Goal: Transaction & Acquisition: Obtain resource

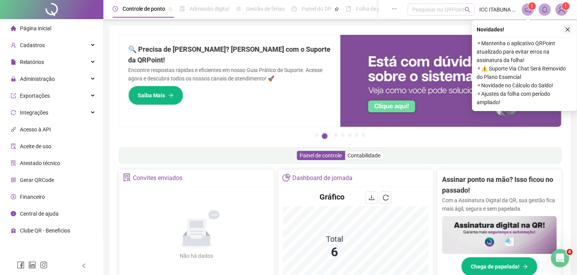
click at [568, 28] on icon "close" at bounding box center [567, 29] width 5 height 5
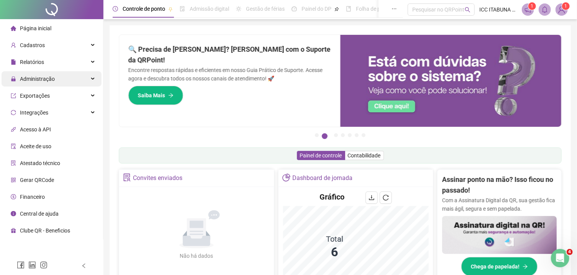
click at [91, 79] on div "Administração" at bounding box center [52, 78] width 100 height 15
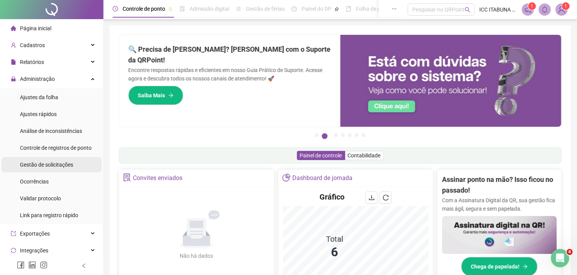
click at [55, 166] on span "Gestão de solicitações" at bounding box center [46, 165] width 53 height 6
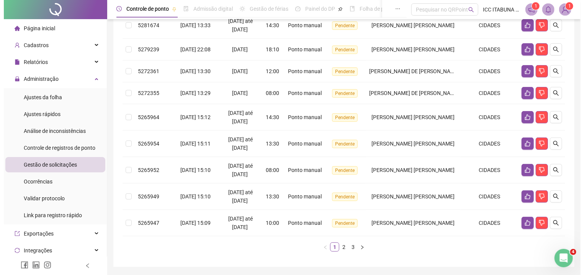
scroll to position [229, 0]
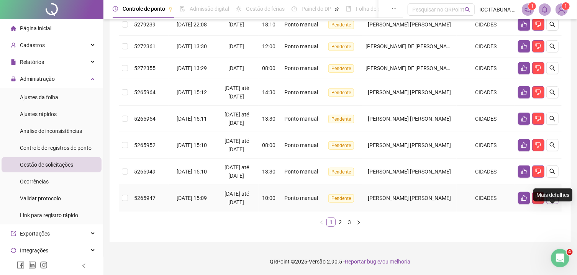
click at [554, 199] on icon "search" at bounding box center [552, 197] width 5 height 5
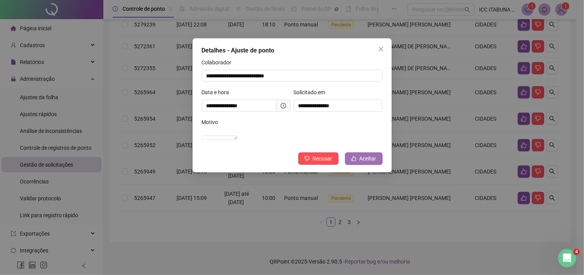
click at [371, 163] on span "Aceitar" at bounding box center [368, 158] width 17 height 8
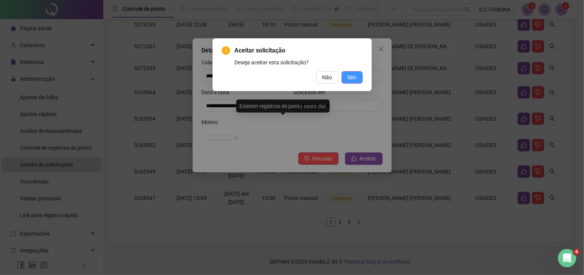
click at [353, 77] on span "Sim" at bounding box center [352, 77] width 9 height 8
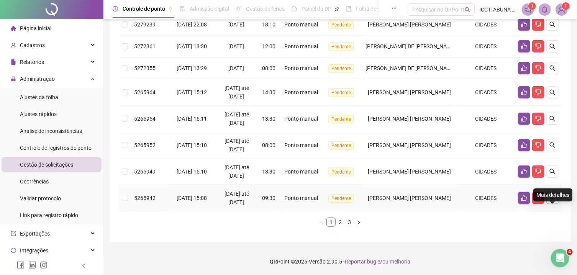
click at [551, 198] on icon "search" at bounding box center [552, 198] width 6 height 6
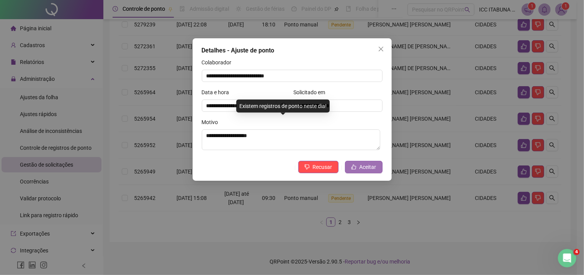
click at [364, 169] on span "Aceitar" at bounding box center [368, 167] width 17 height 8
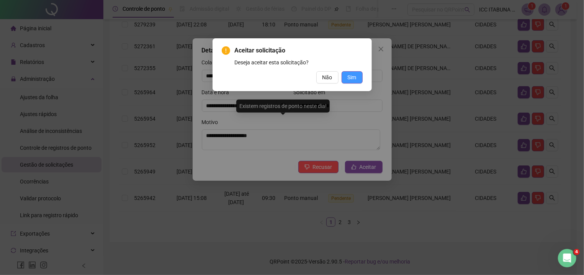
click at [353, 77] on span "Sim" at bounding box center [352, 77] width 9 height 8
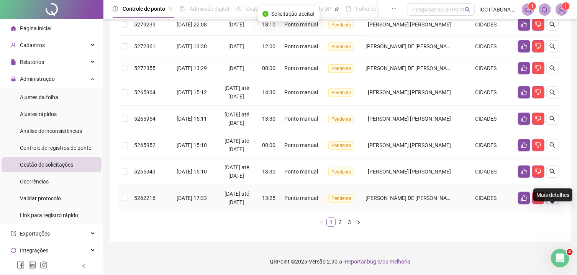
click at [554, 195] on button "button" at bounding box center [552, 198] width 12 height 12
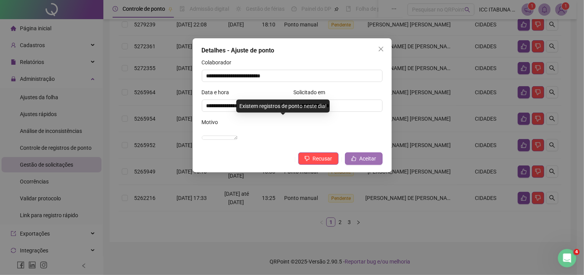
click at [369, 163] on span "Aceitar" at bounding box center [368, 158] width 17 height 8
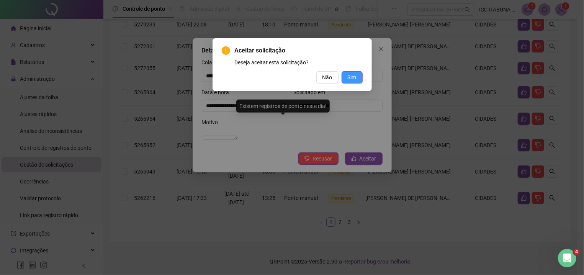
click at [352, 76] on span "Sim" at bounding box center [352, 77] width 9 height 8
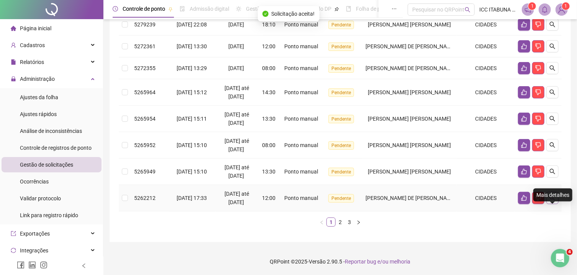
click at [552, 198] on icon "search" at bounding box center [552, 198] width 6 height 6
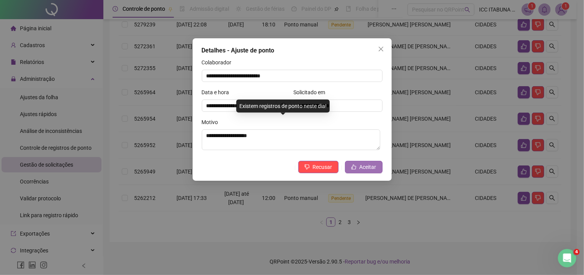
click at [372, 166] on span "Aceitar" at bounding box center [368, 167] width 17 height 8
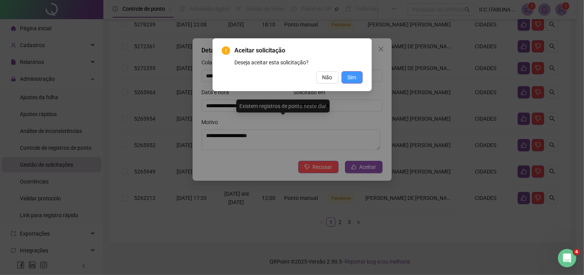
click at [355, 79] on span "Sim" at bounding box center [352, 77] width 9 height 8
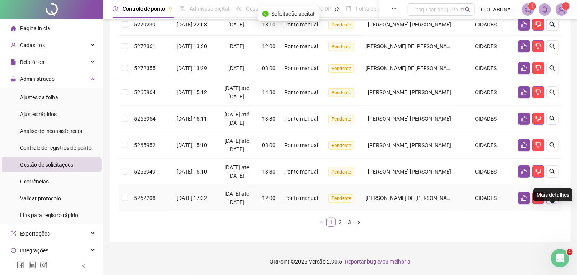
click at [553, 198] on icon "search" at bounding box center [552, 198] width 6 height 6
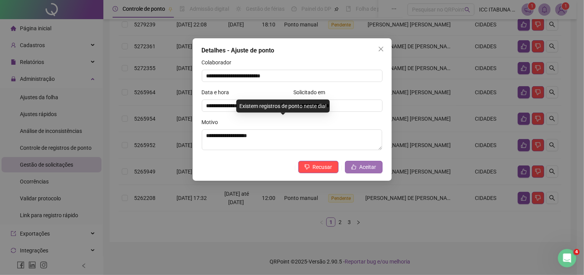
click at [365, 170] on span "Aceitar" at bounding box center [368, 167] width 17 height 8
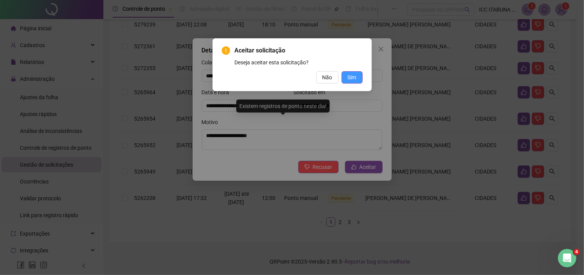
click at [352, 79] on span "Sim" at bounding box center [352, 77] width 9 height 8
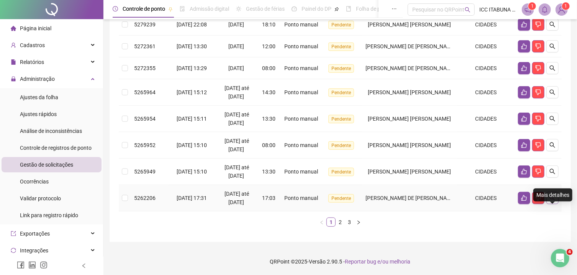
click at [552, 198] on icon "search" at bounding box center [552, 198] width 6 height 6
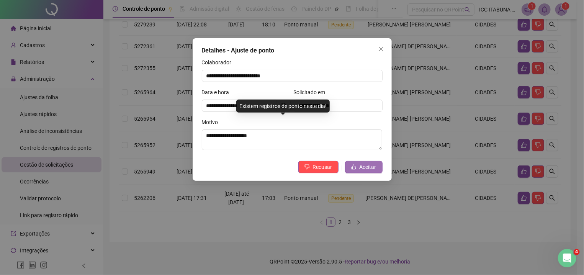
click at [362, 167] on span "Aceitar" at bounding box center [368, 167] width 17 height 8
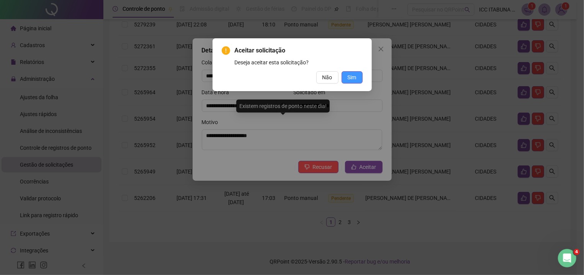
click at [351, 78] on span "Sim" at bounding box center [352, 77] width 9 height 8
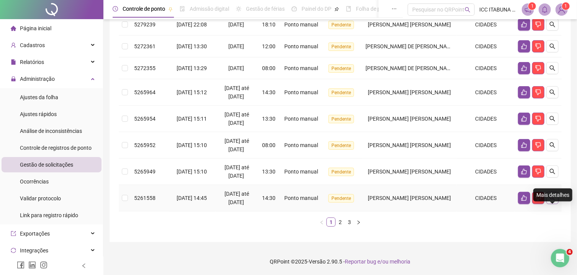
click at [552, 198] on icon "search" at bounding box center [552, 198] width 6 height 6
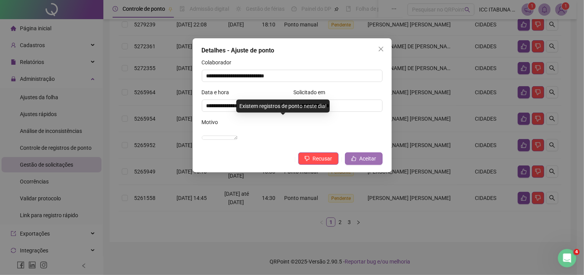
click at [366, 163] on span "Aceitar" at bounding box center [368, 158] width 17 height 8
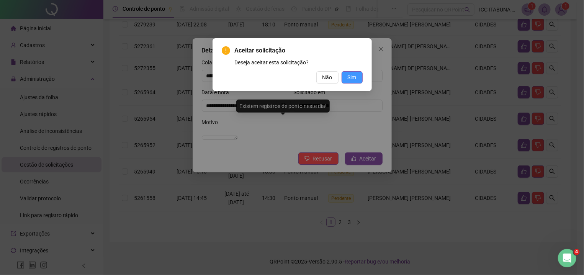
click at [351, 79] on span "Sim" at bounding box center [352, 77] width 9 height 8
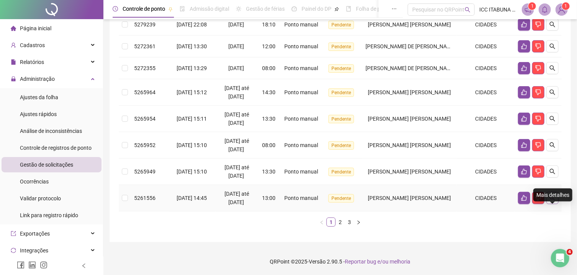
click at [551, 198] on icon "search" at bounding box center [552, 198] width 6 height 6
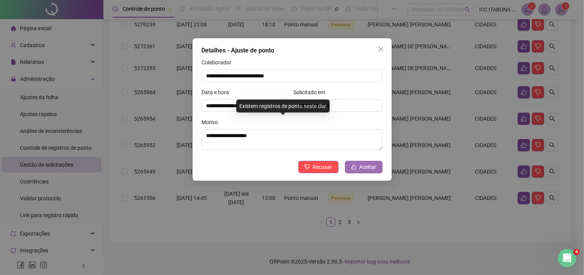
click at [366, 167] on span "Aceitar" at bounding box center [368, 167] width 17 height 8
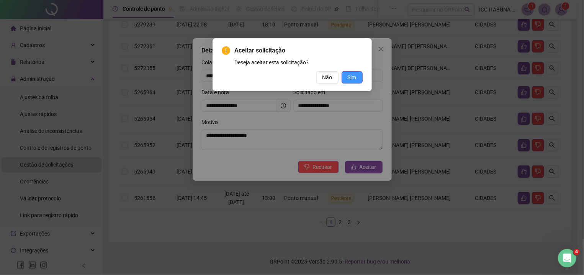
click at [354, 79] on span "Sim" at bounding box center [352, 77] width 9 height 8
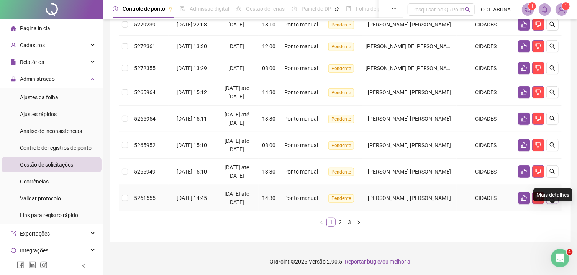
click at [553, 198] on icon "search" at bounding box center [552, 198] width 6 height 6
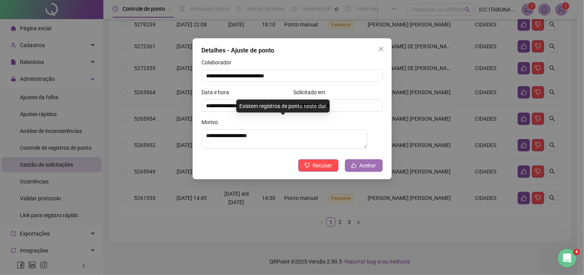
click at [364, 169] on span "Aceitar" at bounding box center [368, 165] width 17 height 8
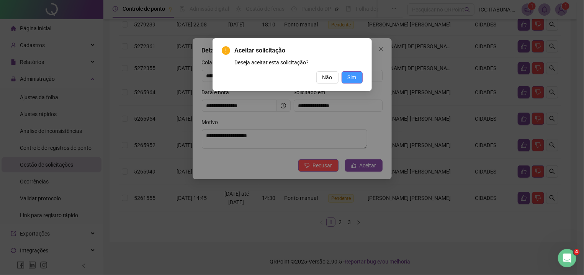
click at [351, 76] on span "Sim" at bounding box center [352, 77] width 9 height 8
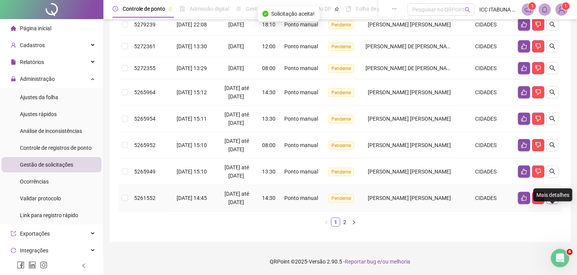
click at [552, 198] on icon "search" at bounding box center [552, 198] width 6 height 6
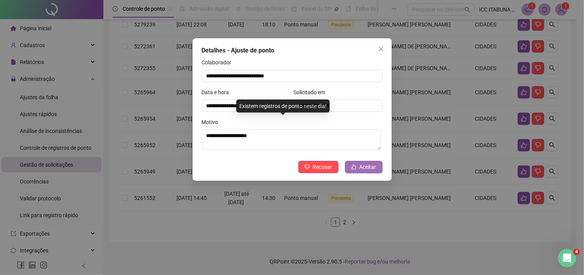
click at [370, 167] on span "Aceitar" at bounding box center [368, 167] width 17 height 8
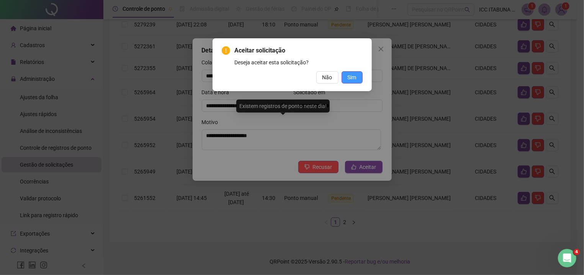
click at [355, 77] on span "Sim" at bounding box center [352, 77] width 9 height 8
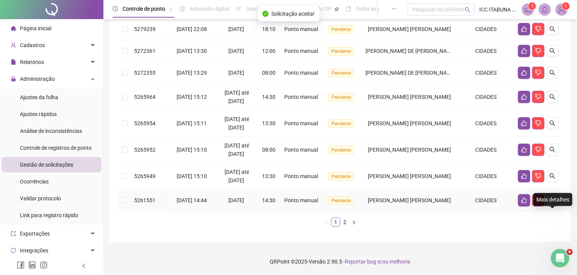
click at [550, 198] on icon "search" at bounding box center [552, 200] width 5 height 5
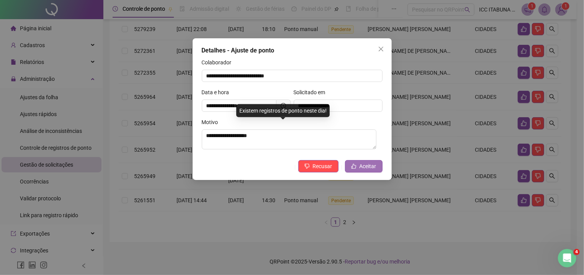
click at [359, 168] on button "Aceitar" at bounding box center [364, 166] width 38 height 12
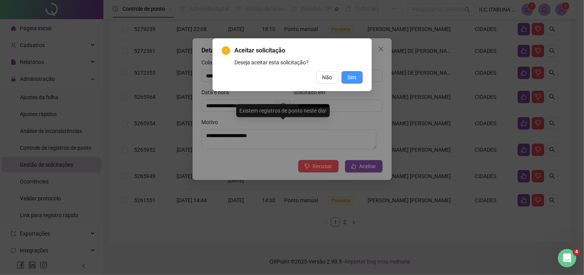
click at [352, 78] on span "Sim" at bounding box center [352, 77] width 9 height 8
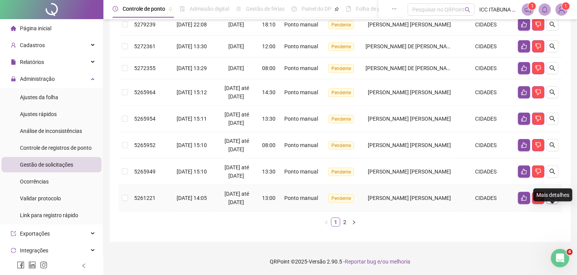
click at [552, 198] on icon "search" at bounding box center [552, 198] width 6 height 6
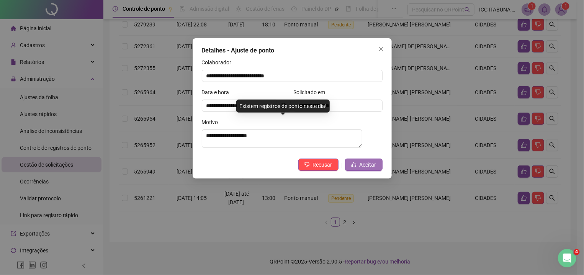
click at [364, 169] on span "Aceitar" at bounding box center [368, 165] width 17 height 8
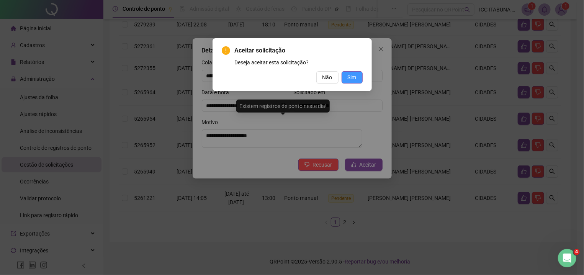
click at [351, 79] on span "Sim" at bounding box center [352, 77] width 9 height 8
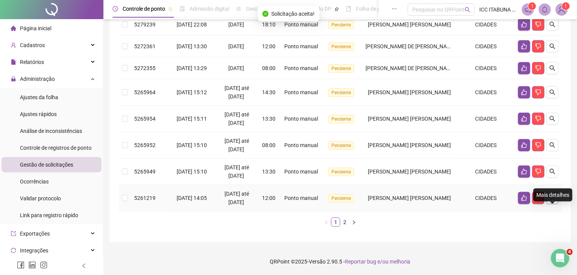
click at [552, 198] on icon "search" at bounding box center [552, 198] width 6 height 6
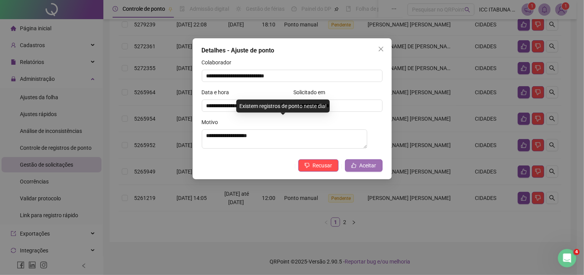
click at [367, 166] on span "Aceitar" at bounding box center [368, 165] width 17 height 8
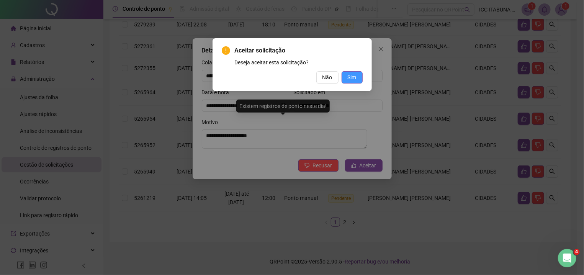
click at [352, 78] on span "Sim" at bounding box center [352, 77] width 9 height 8
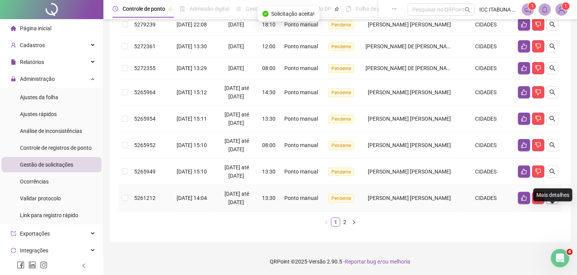
click at [553, 197] on icon "search" at bounding box center [552, 198] width 6 height 6
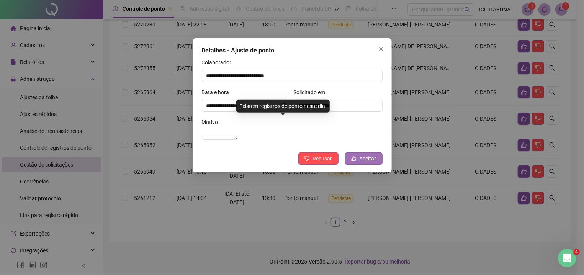
click at [369, 163] on span "Aceitar" at bounding box center [368, 158] width 17 height 8
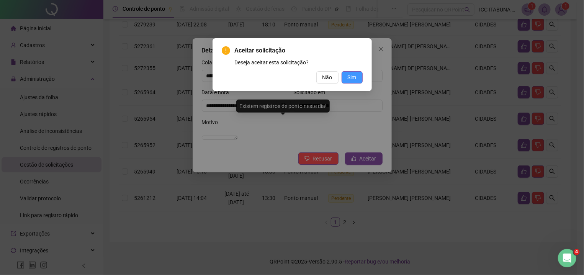
click at [351, 80] on span "Sim" at bounding box center [352, 77] width 9 height 8
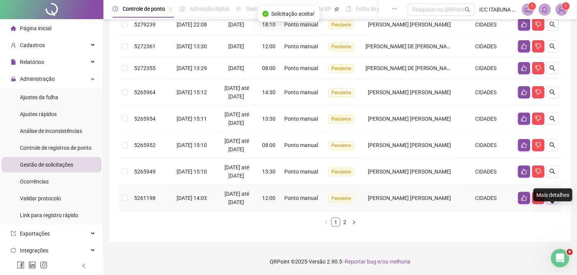
click at [554, 198] on icon "search" at bounding box center [552, 198] width 6 height 6
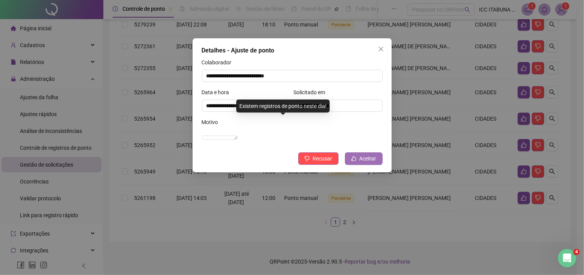
click at [364, 163] on span "Aceitar" at bounding box center [368, 158] width 17 height 8
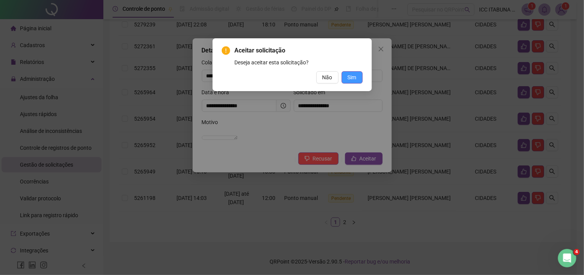
click at [352, 77] on span "Sim" at bounding box center [352, 77] width 9 height 8
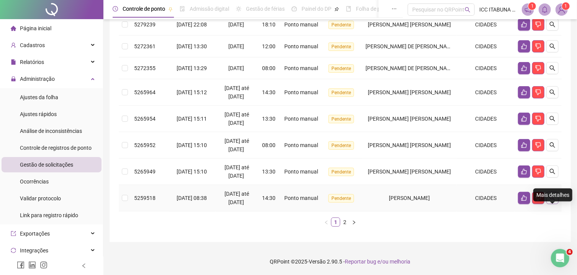
click at [553, 197] on icon "search" at bounding box center [552, 198] width 6 height 6
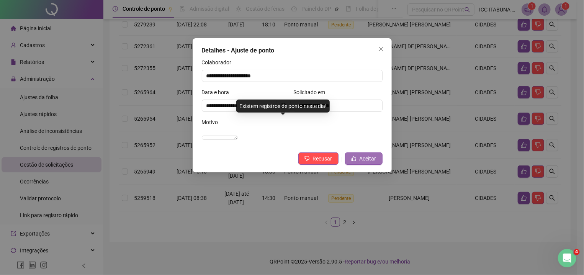
click at [361, 163] on span "Aceitar" at bounding box center [368, 158] width 17 height 8
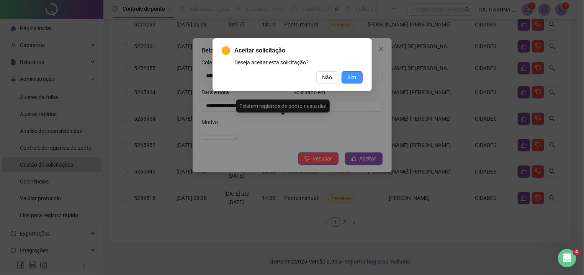
click at [354, 74] on span "Sim" at bounding box center [352, 77] width 9 height 8
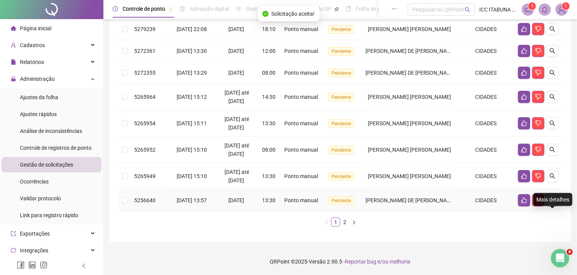
click at [552, 198] on icon "search" at bounding box center [552, 200] width 6 height 6
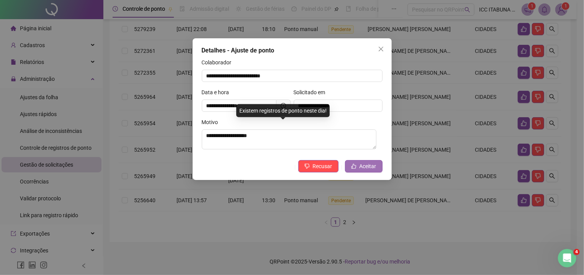
click at [371, 169] on span "Aceitar" at bounding box center [368, 166] width 17 height 8
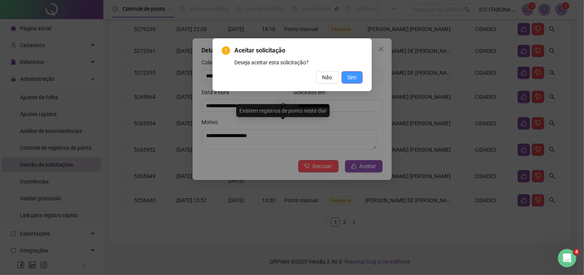
click at [353, 77] on span "Sim" at bounding box center [352, 77] width 9 height 8
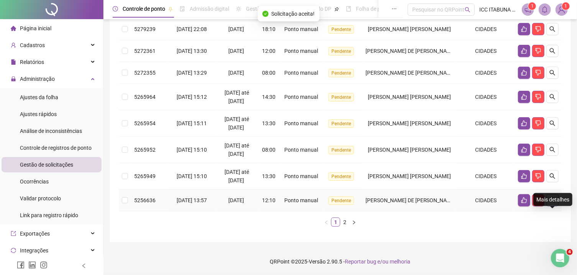
click at [553, 198] on icon "search" at bounding box center [552, 200] width 6 height 6
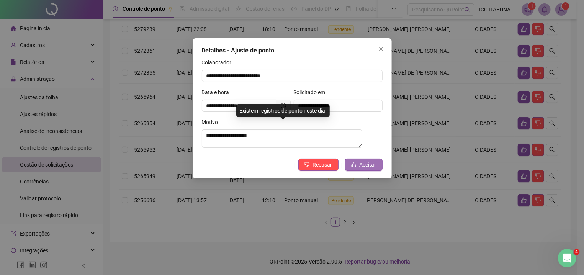
click at [369, 166] on span "Aceitar" at bounding box center [368, 165] width 17 height 8
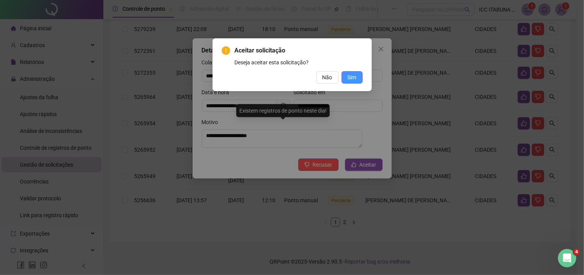
click at [353, 78] on span "Sim" at bounding box center [352, 77] width 9 height 8
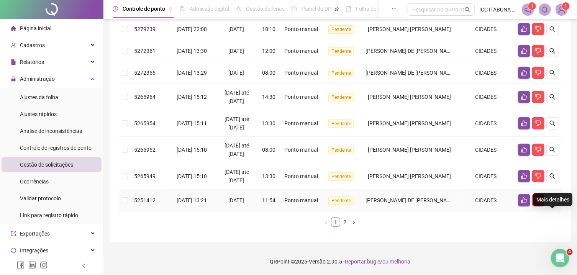
click at [553, 197] on icon "search" at bounding box center [552, 200] width 6 height 6
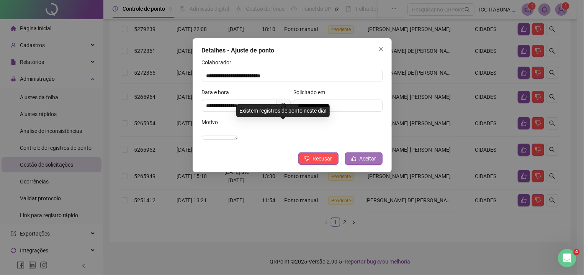
click at [369, 163] on span "Aceitar" at bounding box center [368, 158] width 17 height 8
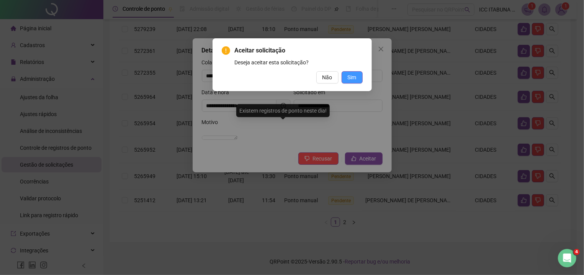
click at [353, 74] on span "Sim" at bounding box center [352, 77] width 9 height 8
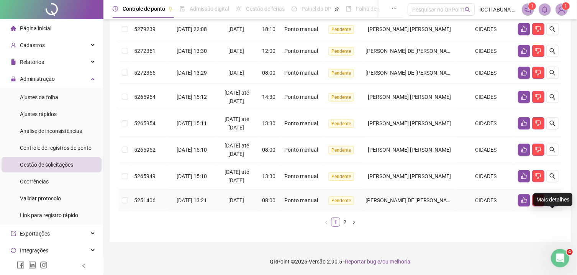
click at [553, 197] on icon "search" at bounding box center [552, 200] width 6 height 6
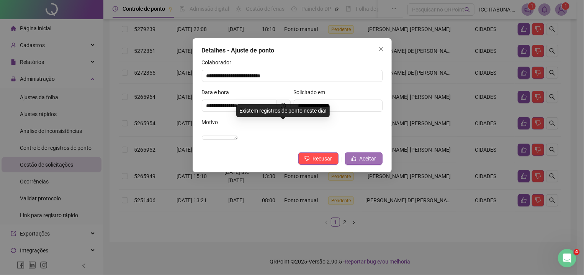
click at [374, 163] on span "Aceitar" at bounding box center [368, 158] width 17 height 8
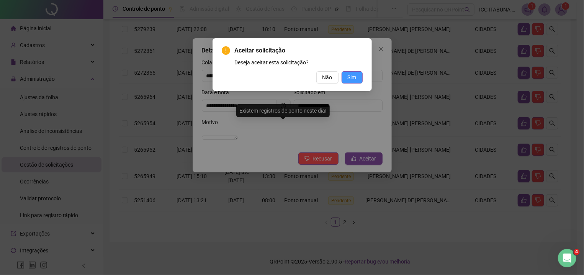
click at [352, 80] on span "Sim" at bounding box center [352, 77] width 9 height 8
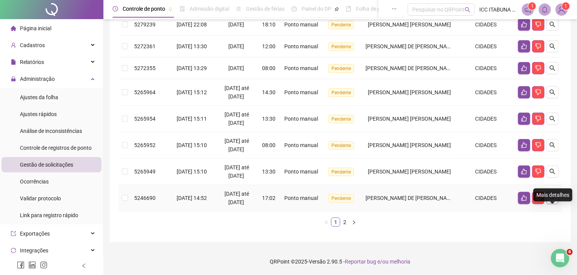
click at [554, 199] on icon "search" at bounding box center [552, 197] width 5 height 5
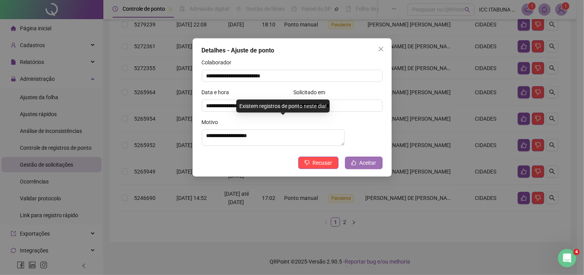
click at [364, 167] on span "Aceitar" at bounding box center [368, 163] width 17 height 8
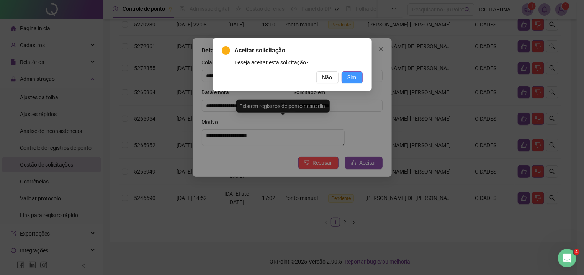
click at [354, 79] on span "Sim" at bounding box center [352, 77] width 9 height 8
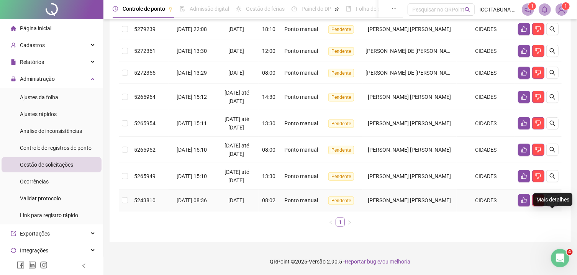
click at [553, 199] on icon "search" at bounding box center [552, 200] width 5 height 5
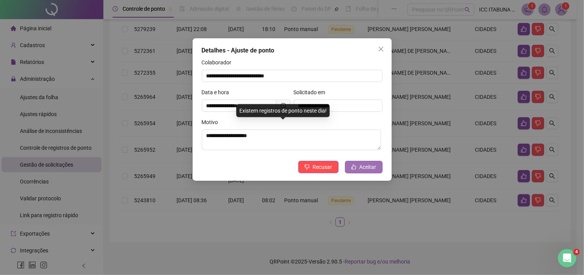
click at [363, 168] on span "Aceitar" at bounding box center [368, 167] width 17 height 8
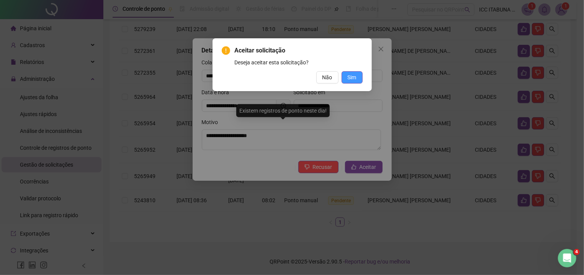
click at [352, 77] on span "Sim" at bounding box center [352, 77] width 9 height 8
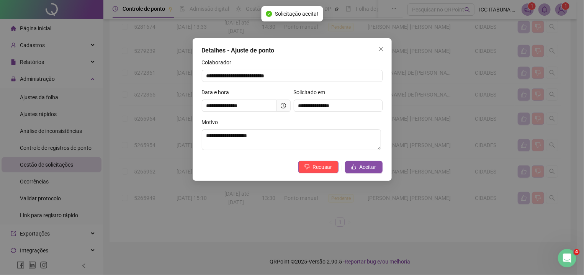
scroll to position [203, 0]
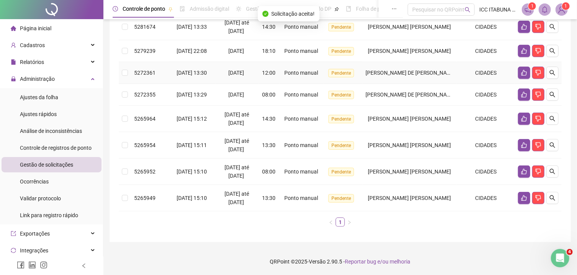
click at [352, 77] on td "Pendente" at bounding box center [342, 73] width 39 height 22
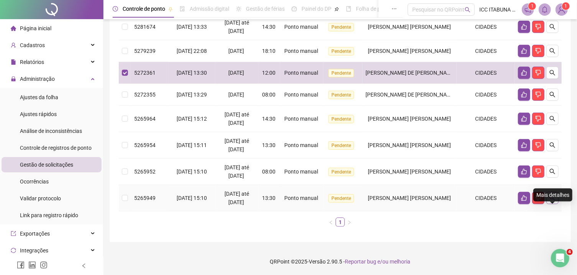
click at [553, 200] on icon "search" at bounding box center [552, 197] width 5 height 5
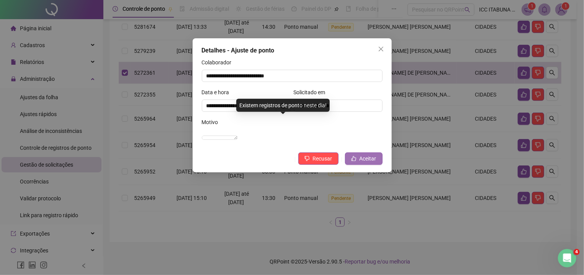
click at [366, 163] on span "Aceitar" at bounding box center [368, 158] width 17 height 8
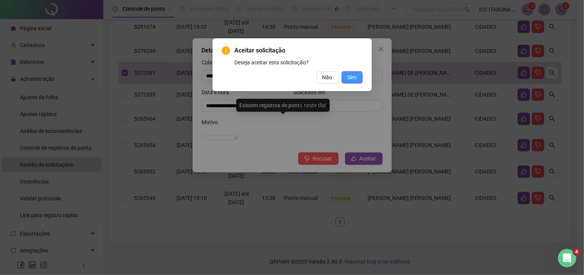
click at [350, 78] on span "Sim" at bounding box center [352, 77] width 9 height 8
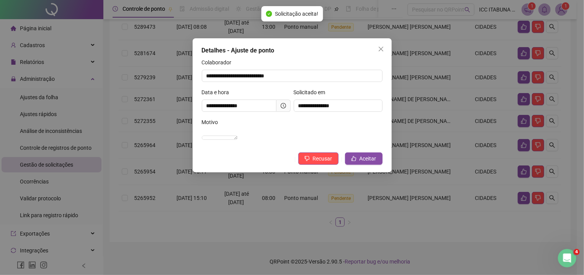
scroll to position [176, 0]
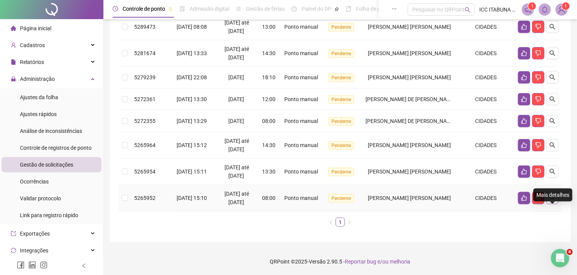
click at [554, 198] on icon "search" at bounding box center [552, 198] width 6 height 6
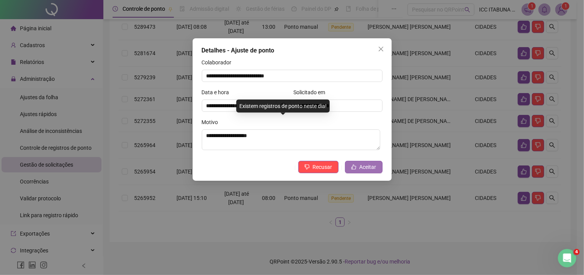
click at [368, 168] on span "Aceitar" at bounding box center [368, 167] width 17 height 8
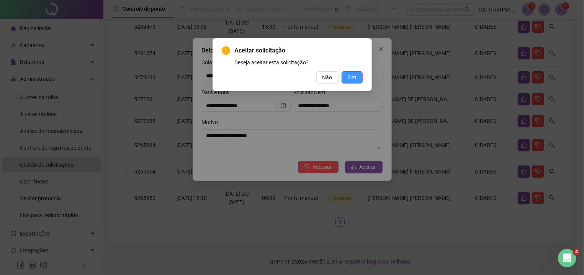
click at [351, 78] on span "Sim" at bounding box center [352, 77] width 9 height 8
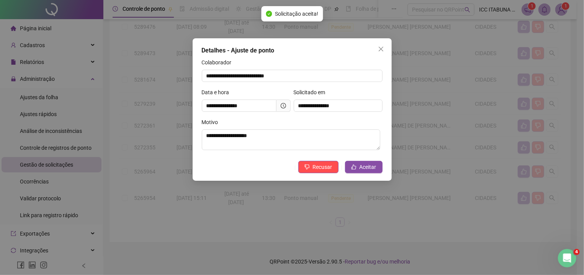
scroll to position [149, 0]
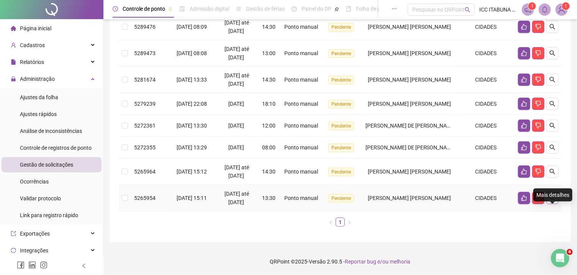
click at [552, 196] on icon "search" at bounding box center [552, 197] width 5 height 5
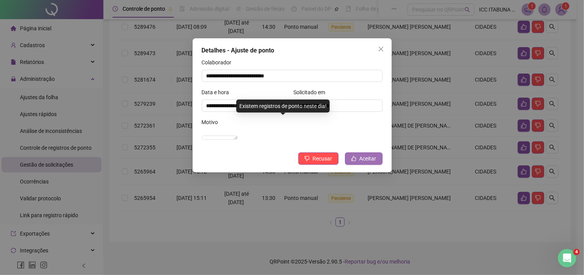
click at [370, 163] on span "Aceitar" at bounding box center [368, 158] width 17 height 8
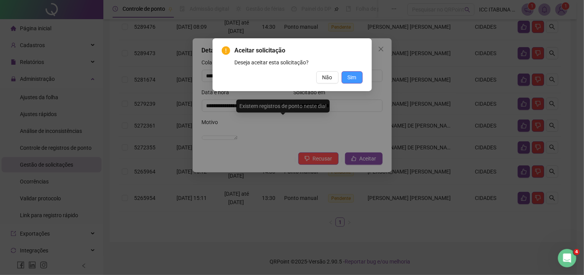
click at [352, 75] on span "Sim" at bounding box center [352, 77] width 9 height 8
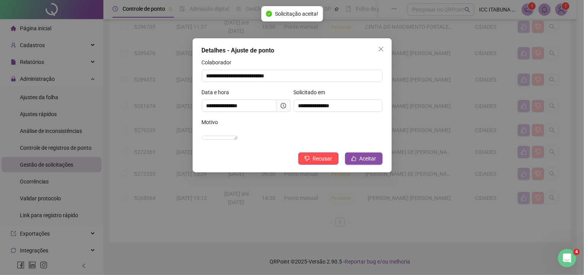
scroll to position [123, 0]
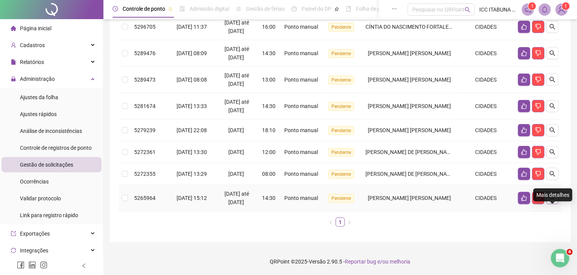
click at [557, 200] on button "button" at bounding box center [552, 198] width 12 height 12
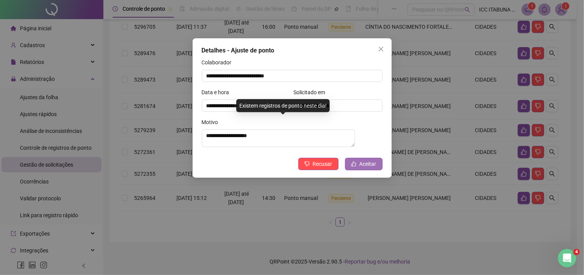
click at [369, 167] on span "Aceitar" at bounding box center [368, 164] width 17 height 8
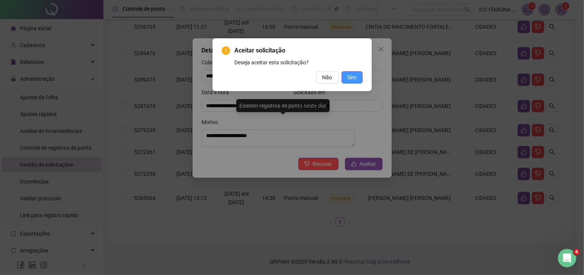
click at [352, 79] on span "Sim" at bounding box center [352, 77] width 9 height 8
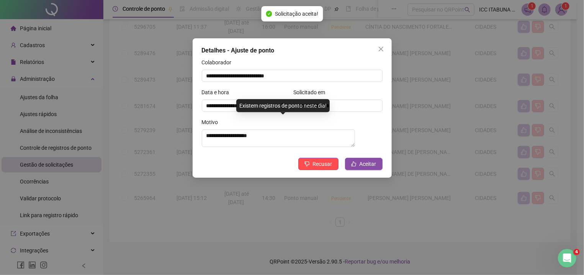
scroll to position [97, 0]
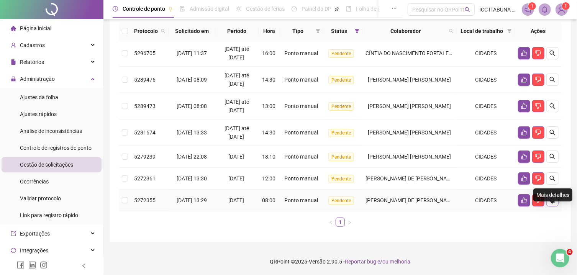
click at [552, 198] on icon "search" at bounding box center [552, 200] width 6 height 6
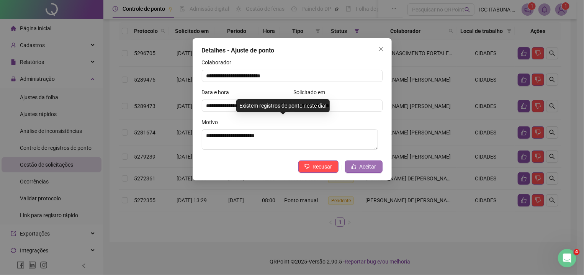
click at [370, 167] on span "Aceitar" at bounding box center [368, 166] width 17 height 8
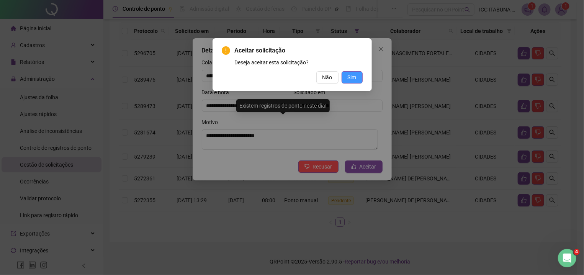
click at [354, 76] on span "Sim" at bounding box center [352, 77] width 9 height 8
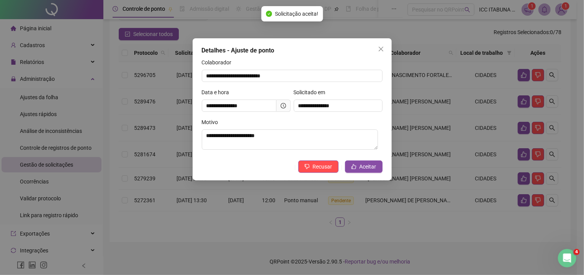
scroll to position [70, 0]
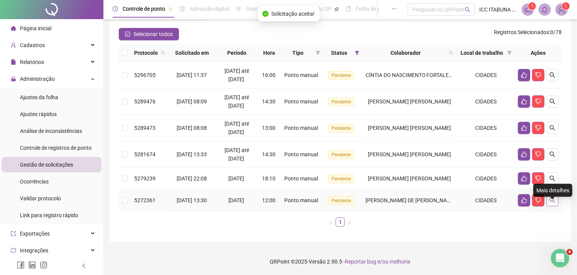
click at [554, 199] on icon "search" at bounding box center [552, 200] width 6 height 6
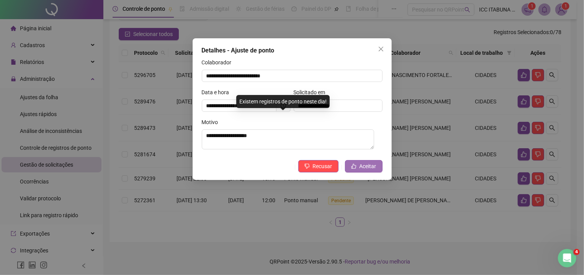
click at [370, 168] on span "Aceitar" at bounding box center [368, 166] width 17 height 8
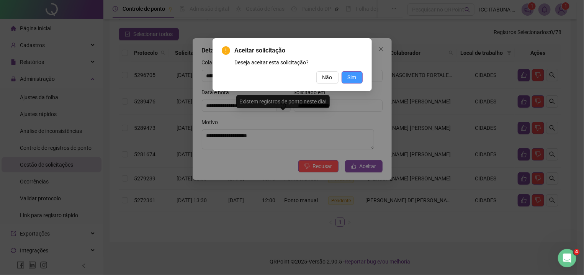
click at [352, 77] on span "Sim" at bounding box center [352, 77] width 9 height 8
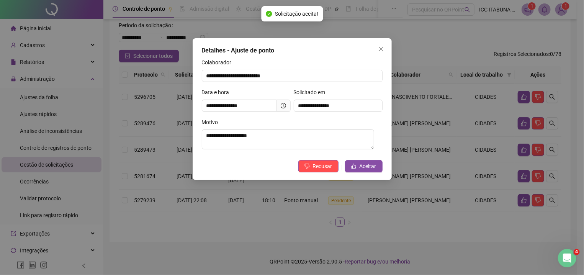
scroll to position [44, 0]
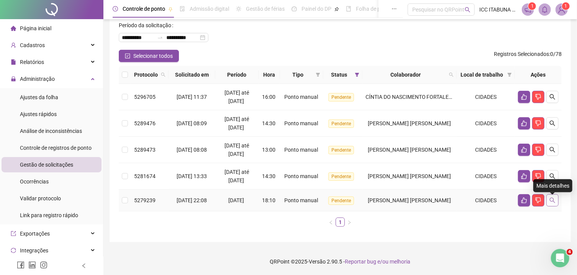
click at [553, 198] on icon "search" at bounding box center [552, 200] width 6 height 6
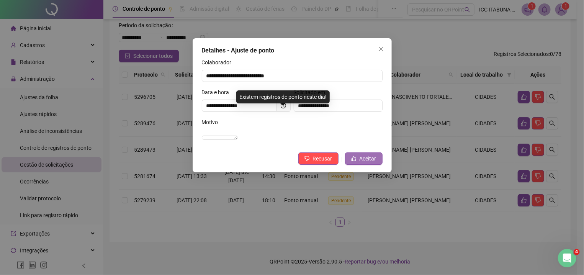
click at [367, 163] on span "Aceitar" at bounding box center [368, 158] width 17 height 8
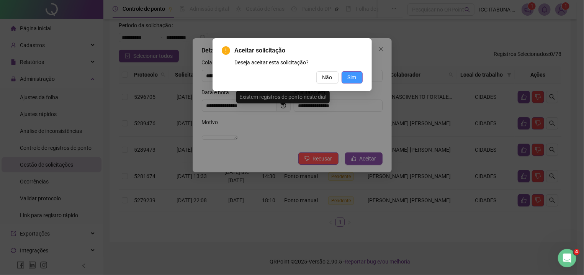
click at [353, 79] on span "Sim" at bounding box center [352, 77] width 9 height 8
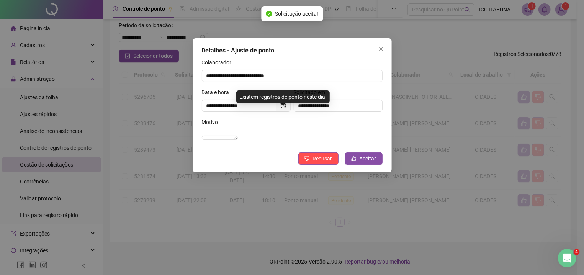
scroll to position [17, 0]
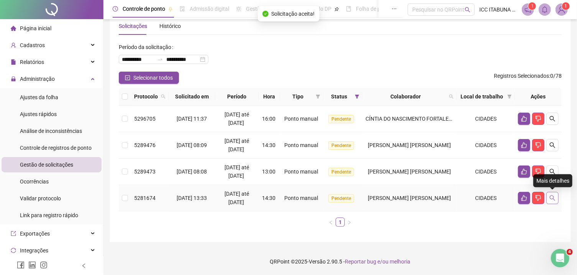
click at [555, 198] on icon "search" at bounding box center [552, 198] width 6 height 6
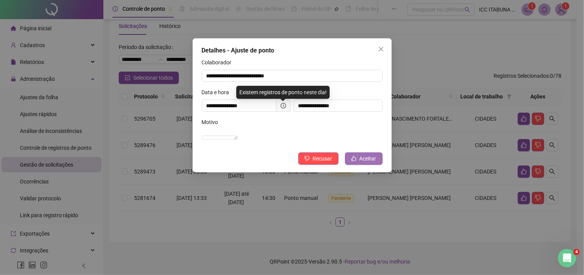
click at [367, 163] on span "Aceitar" at bounding box center [368, 158] width 17 height 8
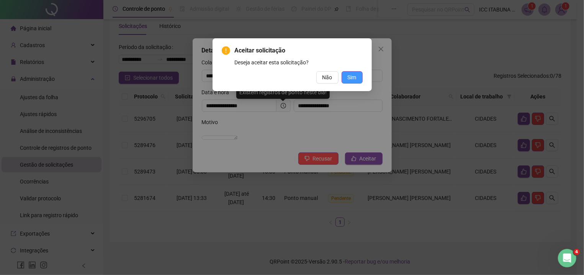
click at [351, 77] on span "Sim" at bounding box center [352, 77] width 9 height 8
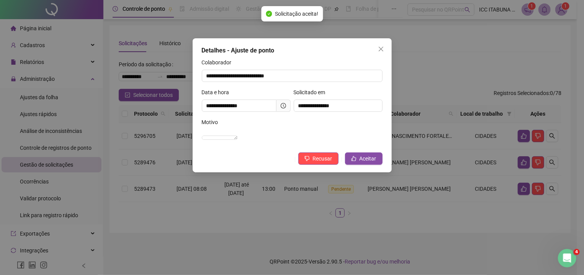
scroll to position [0, 0]
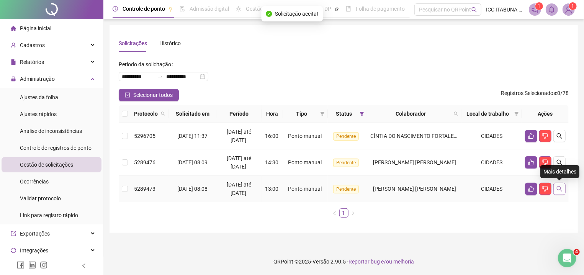
click at [559, 187] on icon "search" at bounding box center [560, 189] width 6 height 6
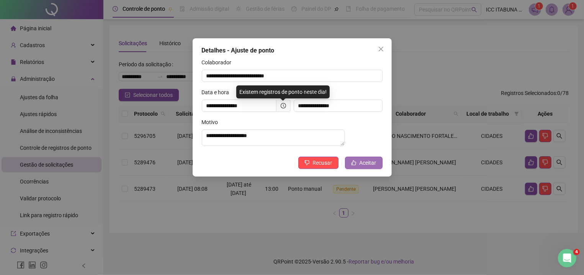
click at [364, 166] on span "Aceitar" at bounding box center [368, 163] width 17 height 8
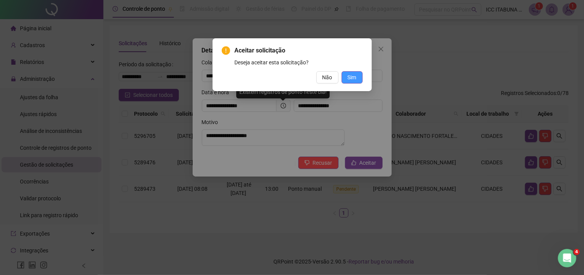
click at [352, 78] on span "Sim" at bounding box center [352, 77] width 9 height 8
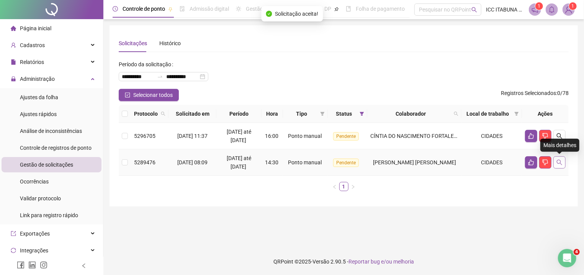
click at [562, 161] on icon "search" at bounding box center [560, 162] width 6 height 6
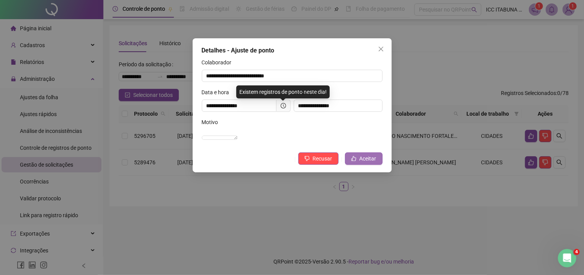
click at [368, 163] on span "Aceitar" at bounding box center [368, 158] width 17 height 8
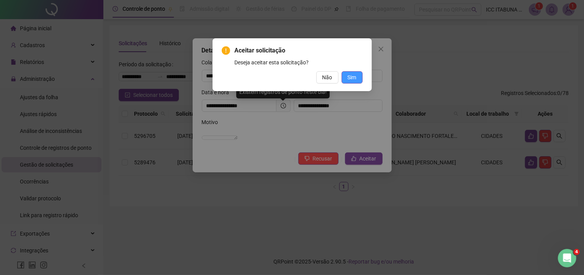
click at [355, 77] on span "Sim" at bounding box center [352, 77] width 9 height 8
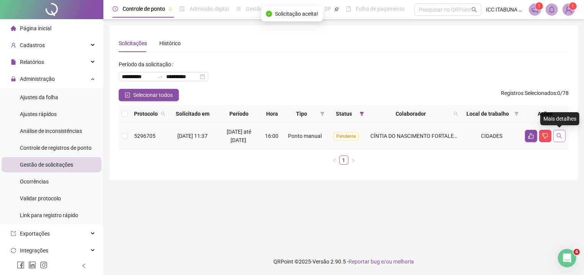
click at [561, 134] on icon "search" at bounding box center [560, 136] width 6 height 6
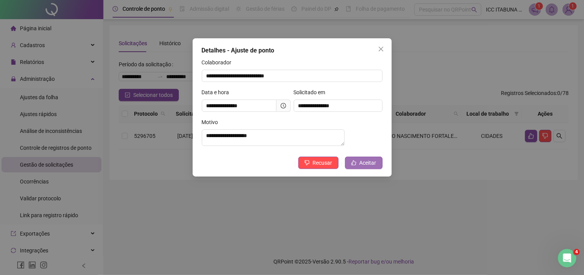
click at [363, 163] on button "Aceitar" at bounding box center [364, 163] width 38 height 12
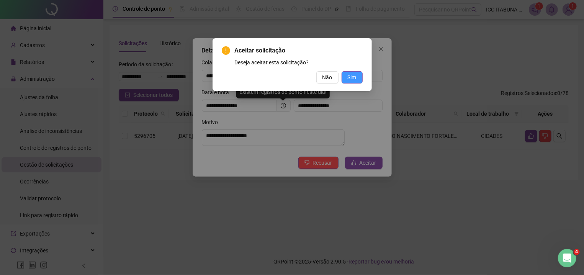
click at [352, 77] on span "Sim" at bounding box center [352, 77] width 9 height 8
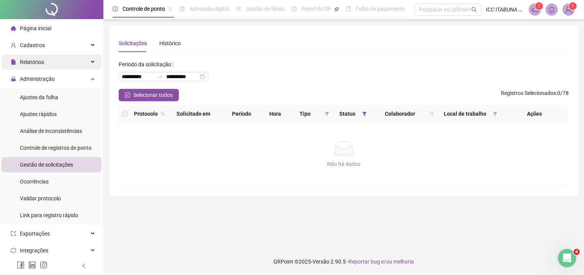
click at [87, 62] on div "Relatórios" at bounding box center [52, 61] width 100 height 15
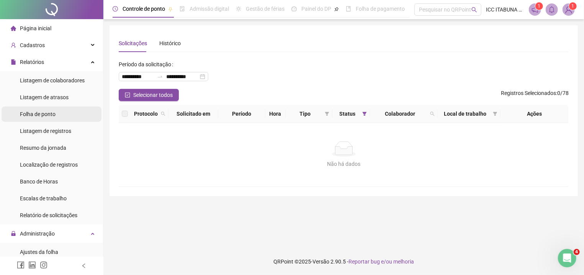
click at [51, 115] on span "Folha de ponto" at bounding box center [38, 114] width 36 height 6
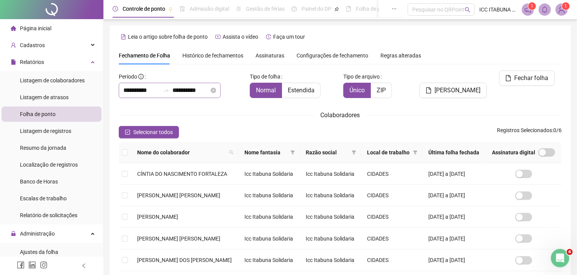
click at [221, 91] on div "**********" at bounding box center [170, 90] width 102 height 15
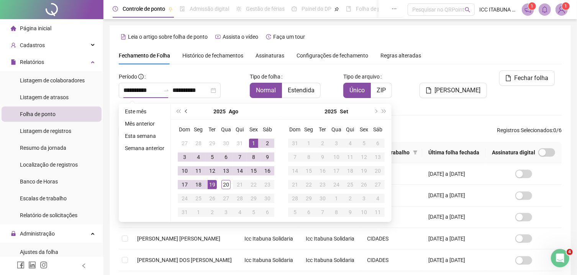
click at [185, 114] on button "prev-year" at bounding box center [186, 111] width 8 height 15
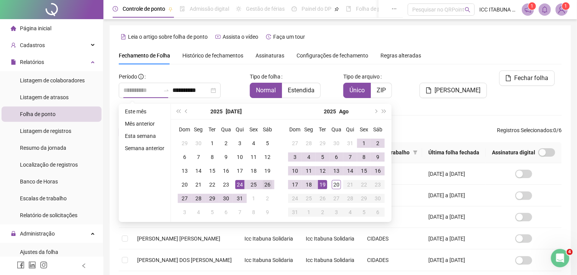
type input "**********"
click at [266, 185] on div "26" at bounding box center [267, 184] width 9 height 9
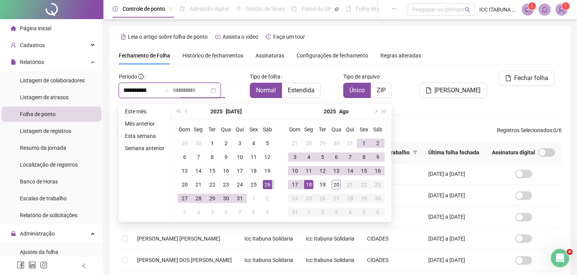
type input "**********"
click at [323, 184] on div "19" at bounding box center [322, 184] width 9 height 9
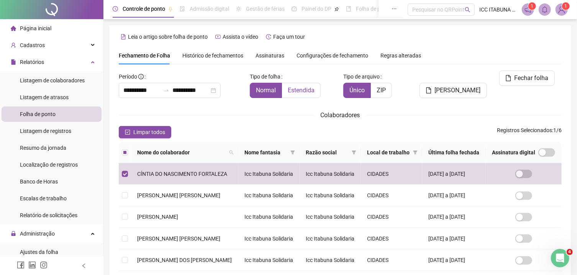
click at [302, 92] on span "Estendida" at bounding box center [301, 90] width 27 height 7
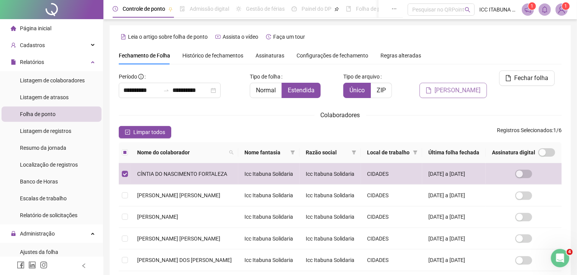
click at [468, 86] on span "[PERSON_NAME]" at bounding box center [458, 90] width 46 height 9
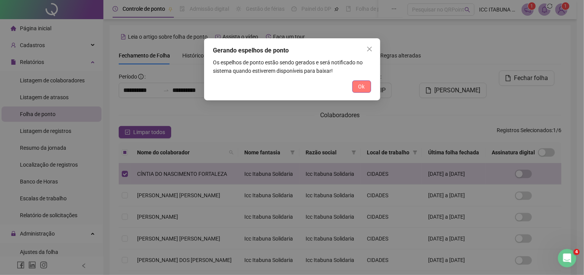
click at [366, 89] on button "Ok" at bounding box center [361, 86] width 19 height 12
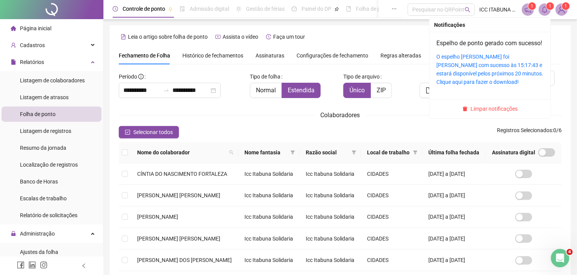
click at [544, 10] on icon "bell" at bounding box center [544, 9] width 7 height 7
click at [525, 76] on link "O espelho [PERSON_NAME] foi [PERSON_NAME] com sucesso às 15:17:43 e estará disp…" at bounding box center [489, 69] width 107 height 31
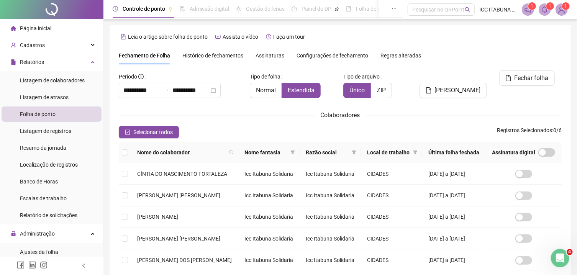
click at [561, 12] on img at bounding box center [561, 9] width 11 height 11
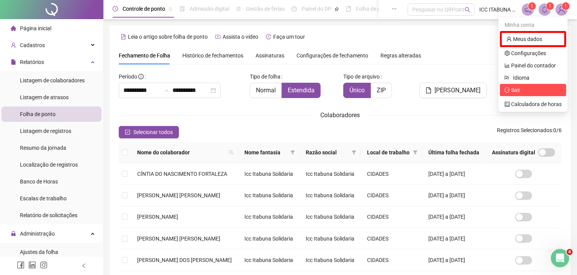
click at [514, 91] on span "Sair" at bounding box center [515, 90] width 9 height 6
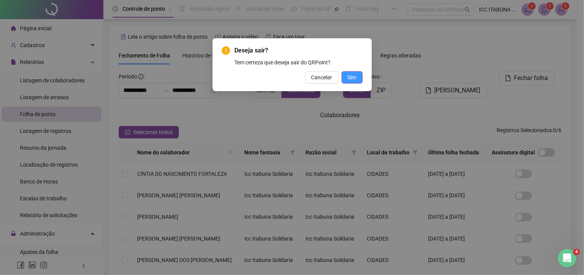
click at [349, 80] on span "Sim" at bounding box center [352, 77] width 9 height 8
